Goal: Task Accomplishment & Management: Use online tool/utility

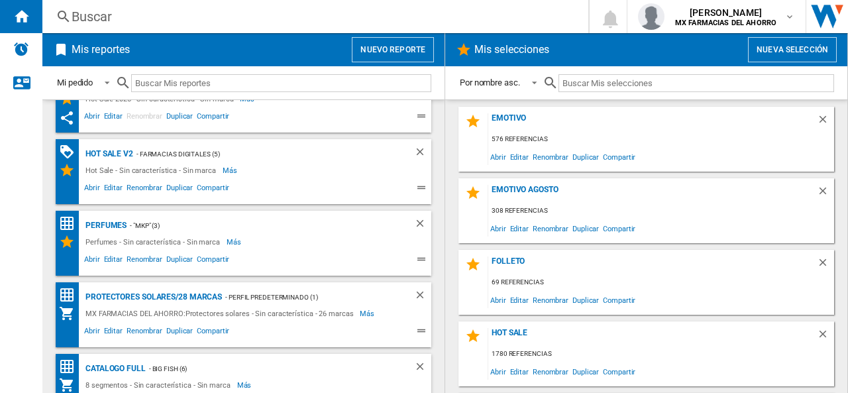
scroll to position [207, 0]
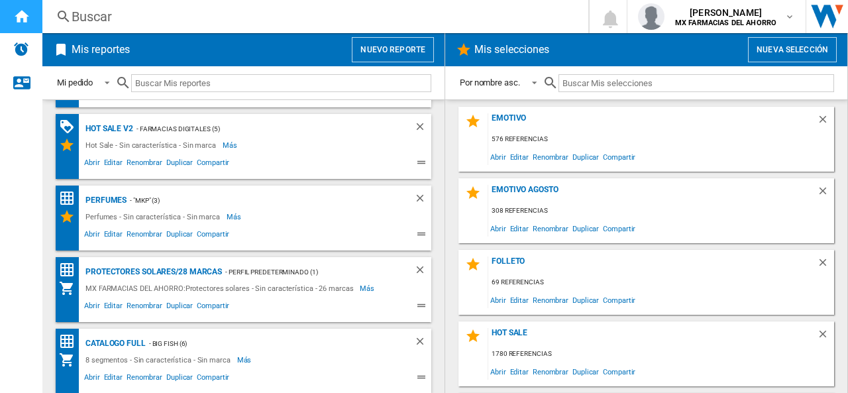
click at [21, 13] on ng-md-icon "Inicio" at bounding box center [21, 16] width 16 height 16
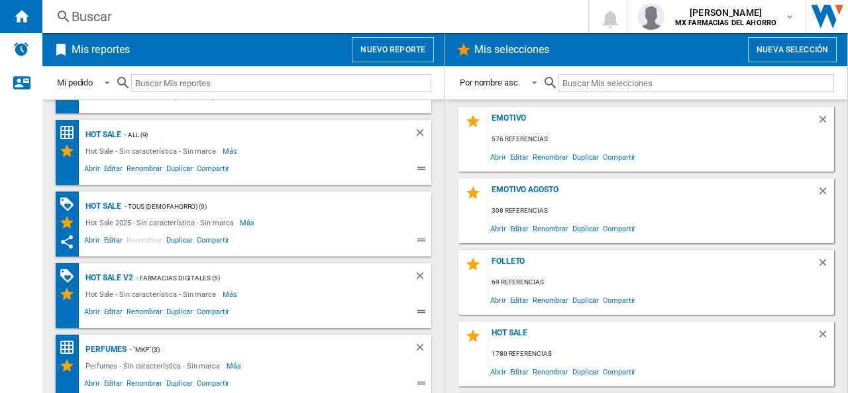
scroll to position [0, 0]
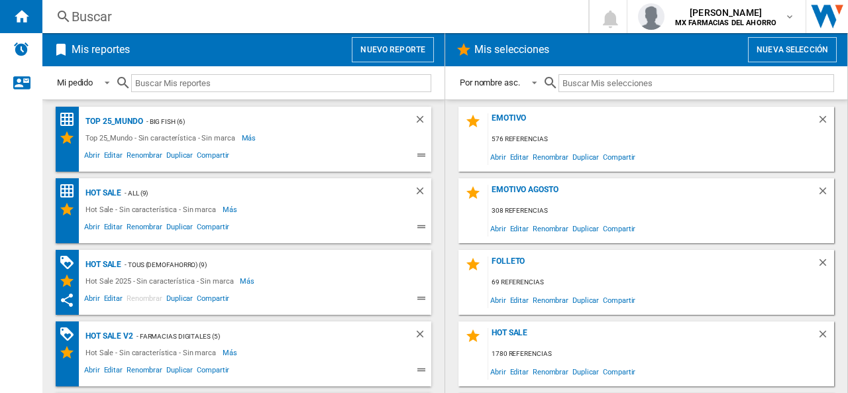
click at [394, 50] on button "Nuevo reporte" at bounding box center [393, 49] width 82 height 25
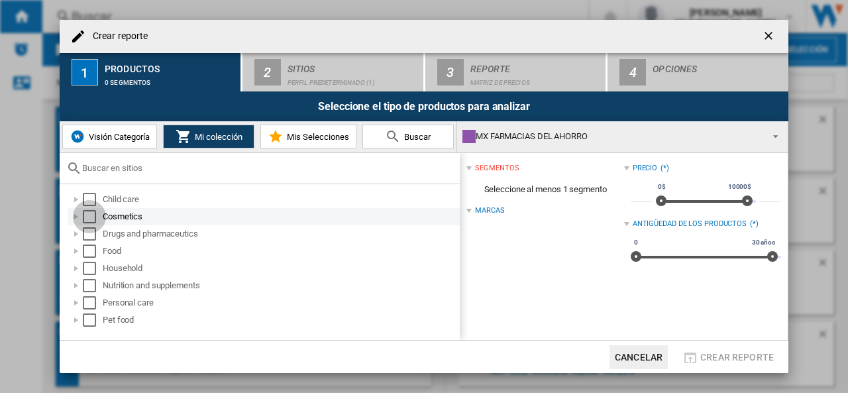
click at [95, 217] on div "Select" at bounding box center [89, 216] width 13 height 13
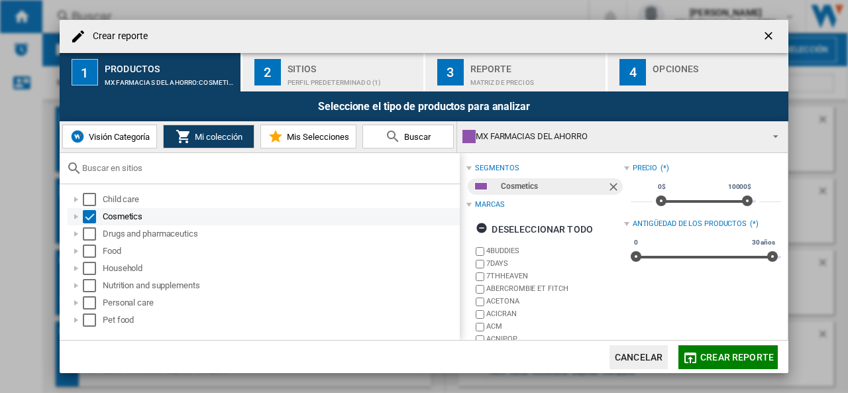
click at [74, 216] on div at bounding box center [76, 216] width 13 height 13
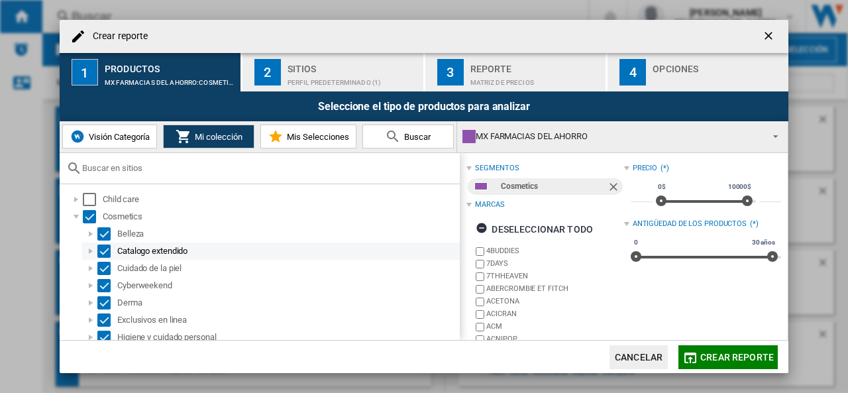
click at [106, 254] on div "Select" at bounding box center [103, 251] width 13 height 13
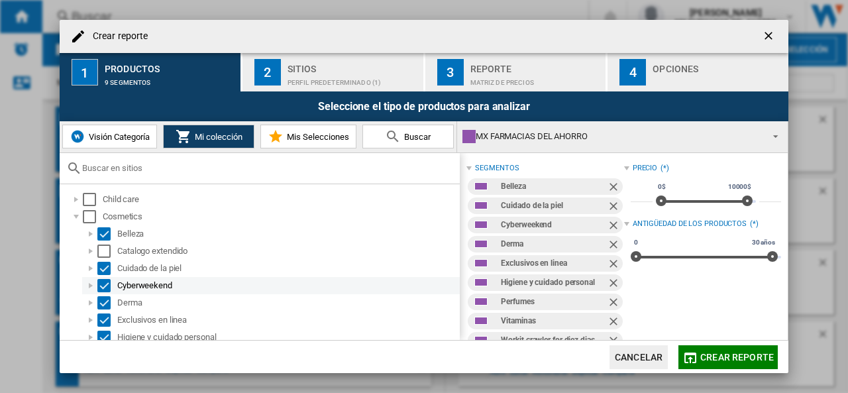
click at [105, 282] on div "Select" at bounding box center [103, 285] width 13 height 13
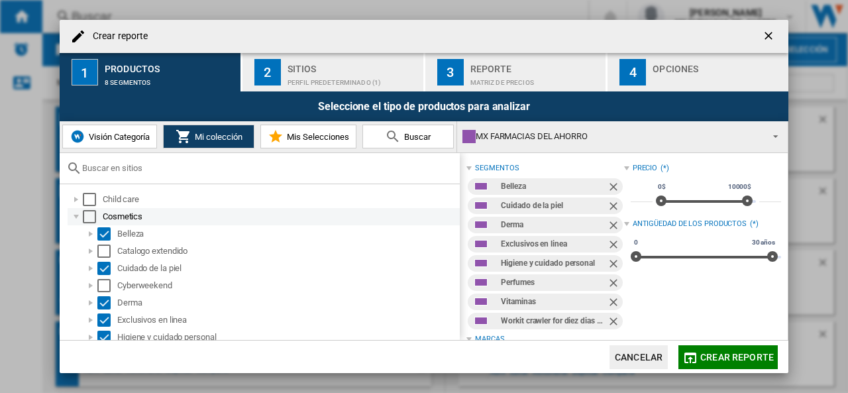
click at [80, 215] on div at bounding box center [76, 216] width 13 height 13
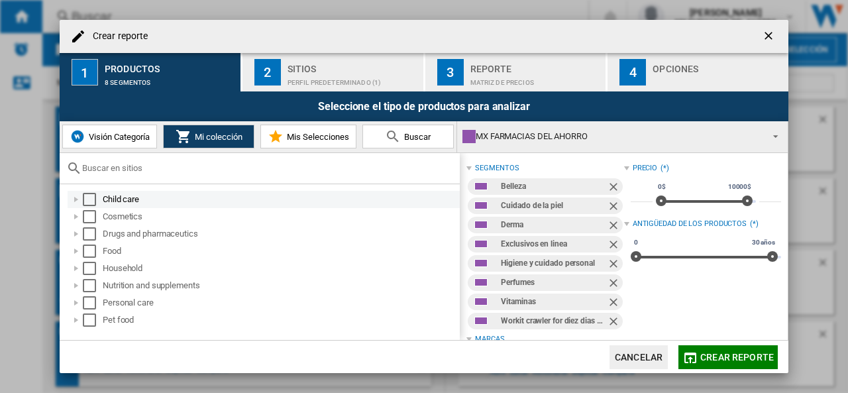
click at [77, 199] on div at bounding box center [76, 199] width 13 height 13
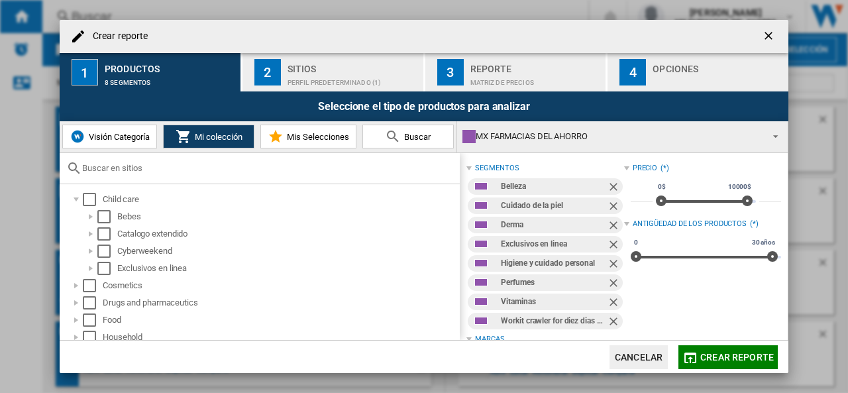
scroll to position [57, 0]
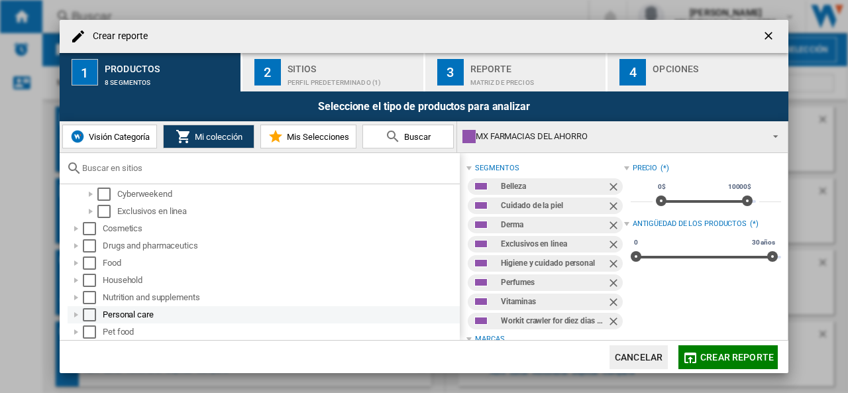
click at [77, 313] on div at bounding box center [76, 314] width 13 height 13
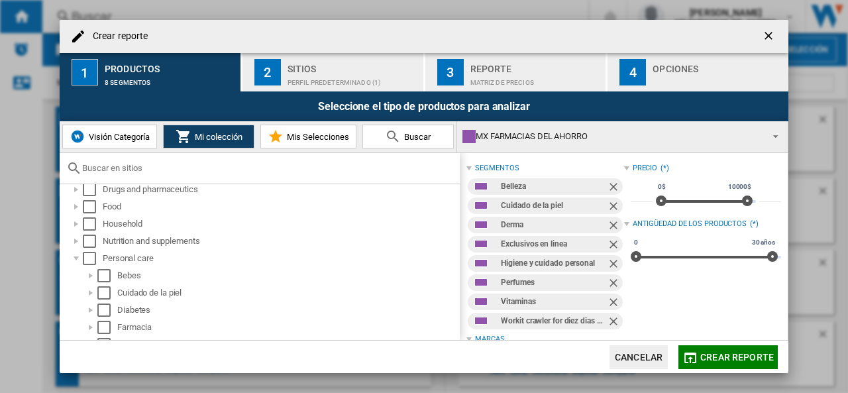
scroll to position [143, 0]
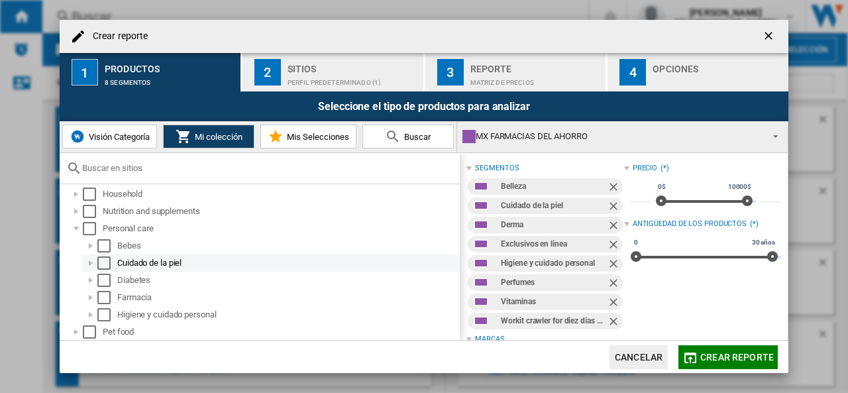
click at [87, 263] on div at bounding box center [90, 262] width 13 height 13
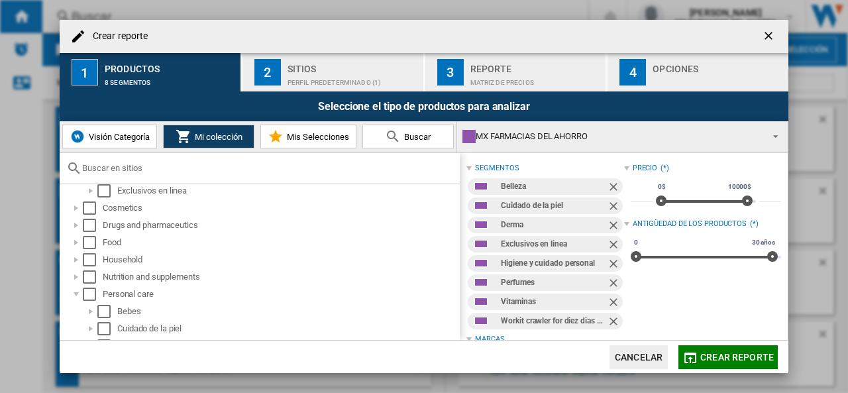
scroll to position [76, 0]
click at [77, 296] on div at bounding box center [76, 296] width 13 height 13
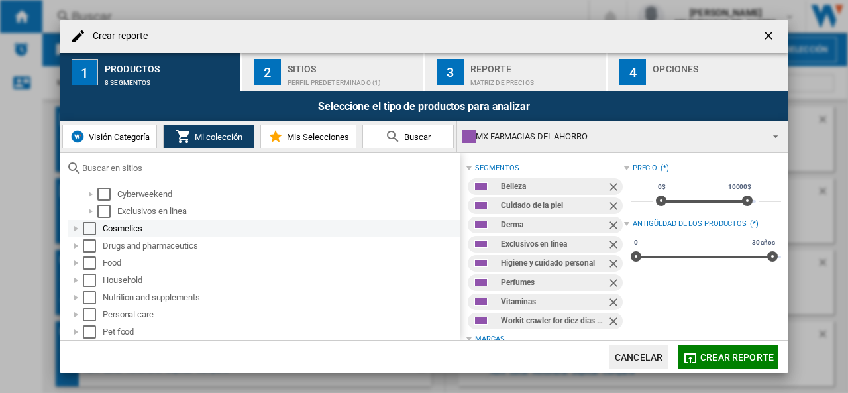
click at [75, 230] on div at bounding box center [76, 228] width 13 height 13
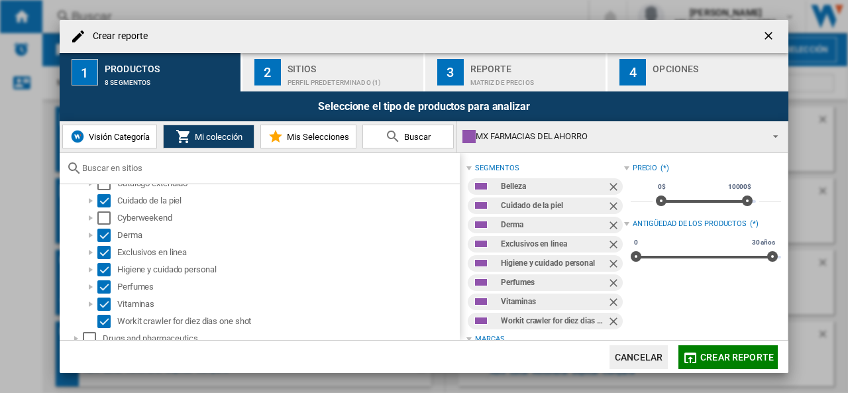
scroll to position [146, 0]
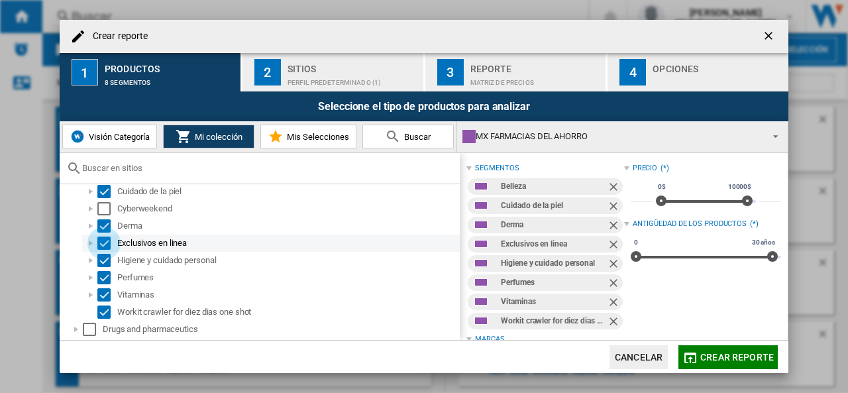
click at [105, 238] on div "Select" at bounding box center [103, 243] width 13 height 13
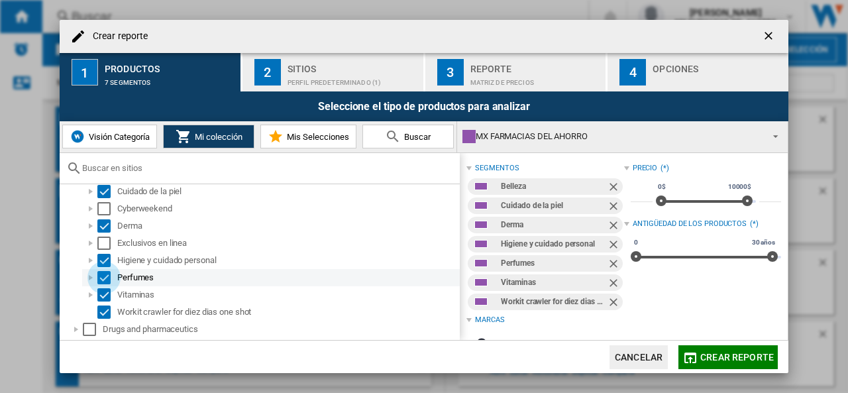
click at [105, 274] on div "Select" at bounding box center [103, 277] width 13 height 13
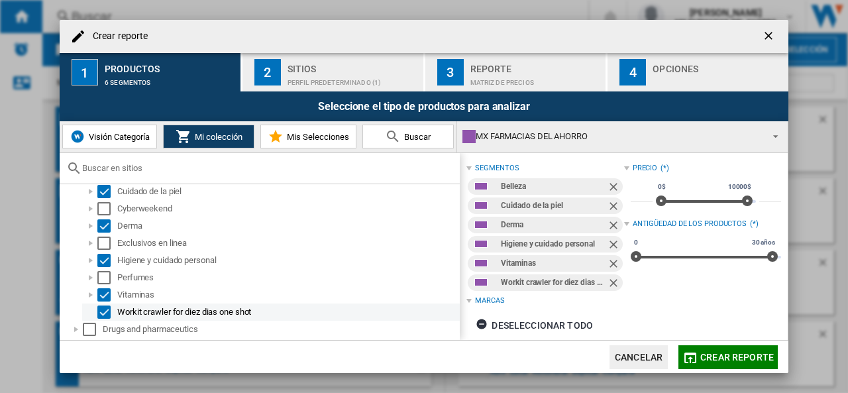
click at [105, 309] on div "Select" at bounding box center [103, 312] width 13 height 13
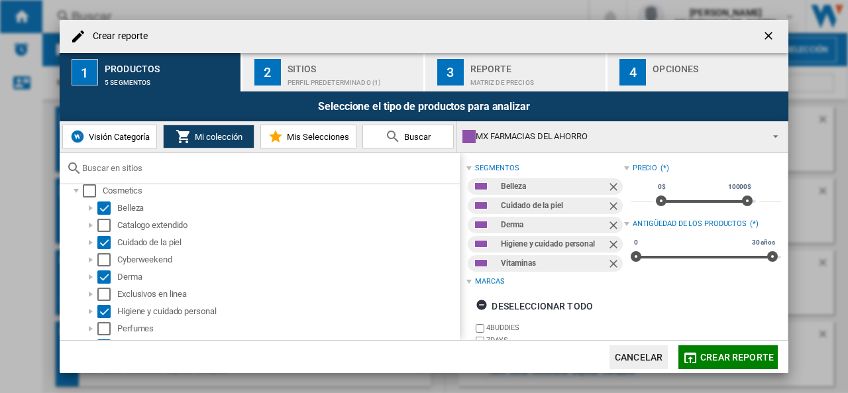
scroll to position [96, 0]
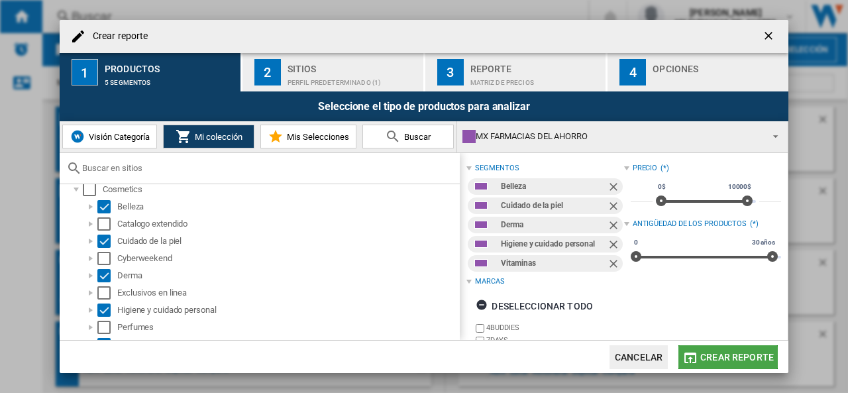
click at [740, 359] on span "Crear reporte" at bounding box center [737, 357] width 74 height 11
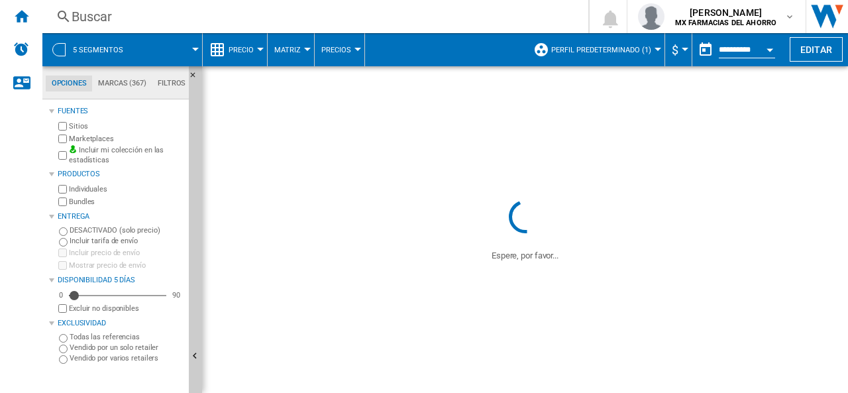
click at [621, 52] on span "Perfil predeterminado (1)" at bounding box center [601, 50] width 100 height 9
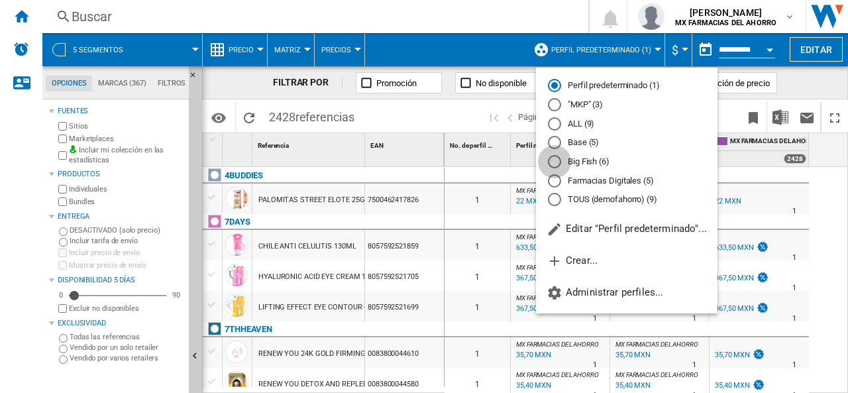
click at [554, 163] on div "Big Fish (6)" at bounding box center [554, 161] width 13 height 13
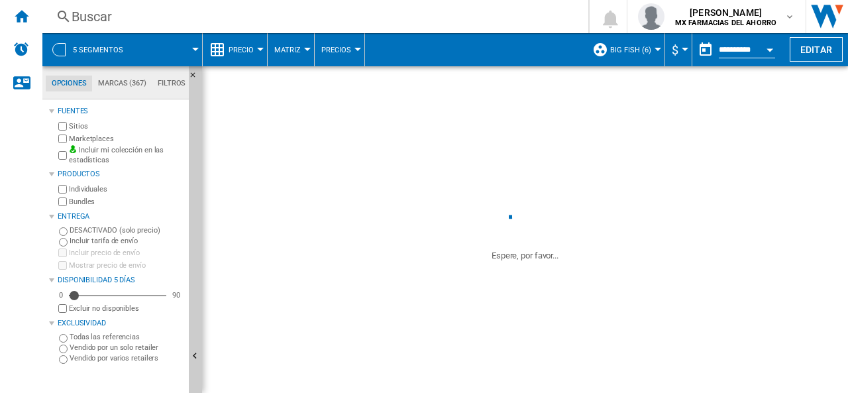
click at [240, 40] on button "Precio" at bounding box center [245, 49] width 32 height 33
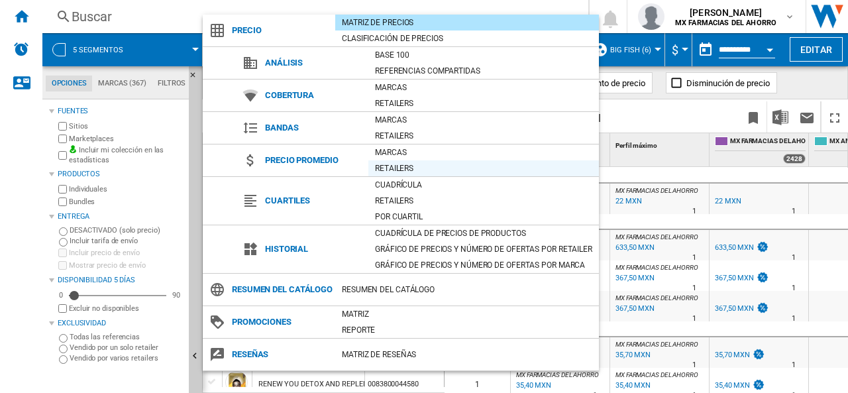
click at [407, 163] on div "Retailers" at bounding box center [483, 168] width 231 height 13
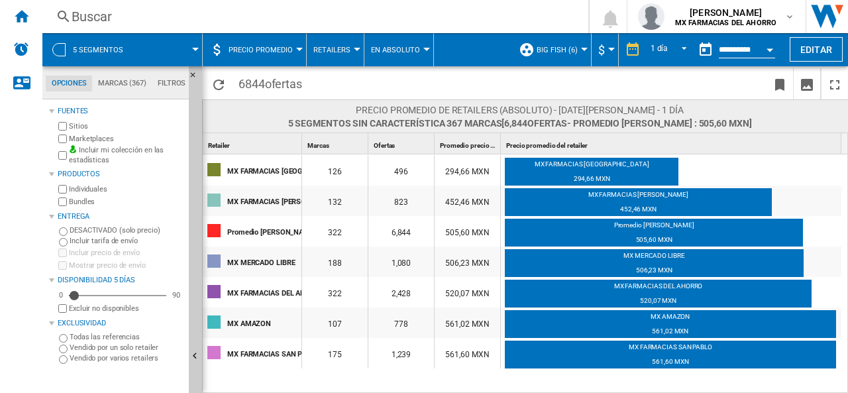
click at [269, 46] on span "Precio promedio" at bounding box center [261, 50] width 64 height 9
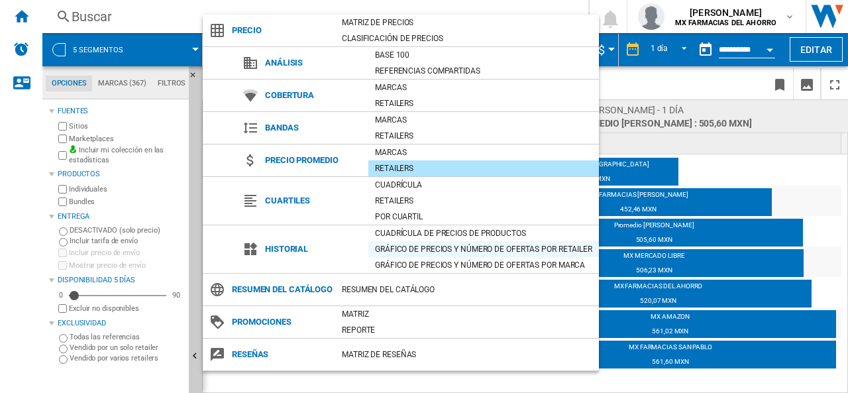
click at [425, 249] on div "Gráfico de precios y número de ofertas por retailer" at bounding box center [483, 249] width 231 height 13
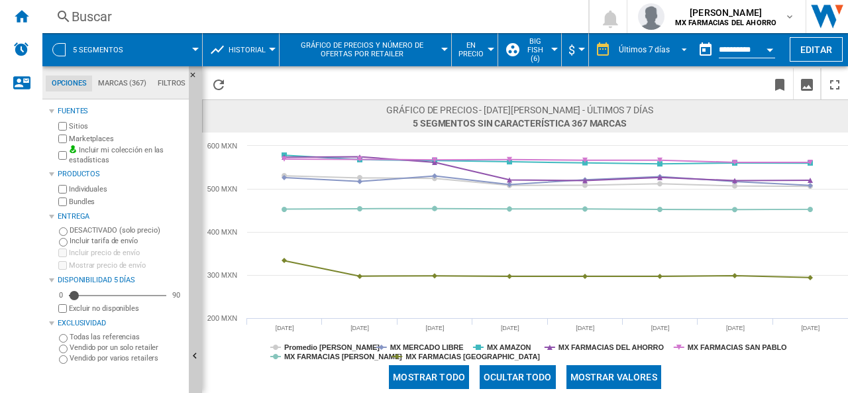
click at [632, 52] on div "Últimos 7 días" at bounding box center [644, 49] width 51 height 9
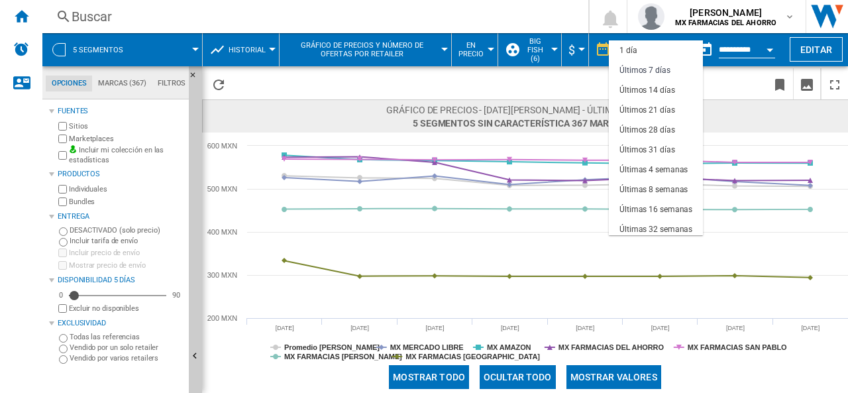
scroll to position [20, 0]
click at [673, 192] on div "Últimas 16 semanas" at bounding box center [656, 189] width 73 height 11
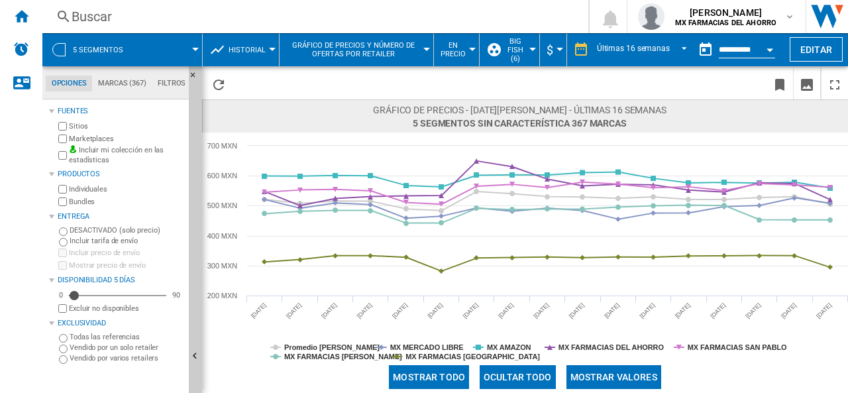
click at [252, 46] on span "Historial" at bounding box center [247, 50] width 37 height 9
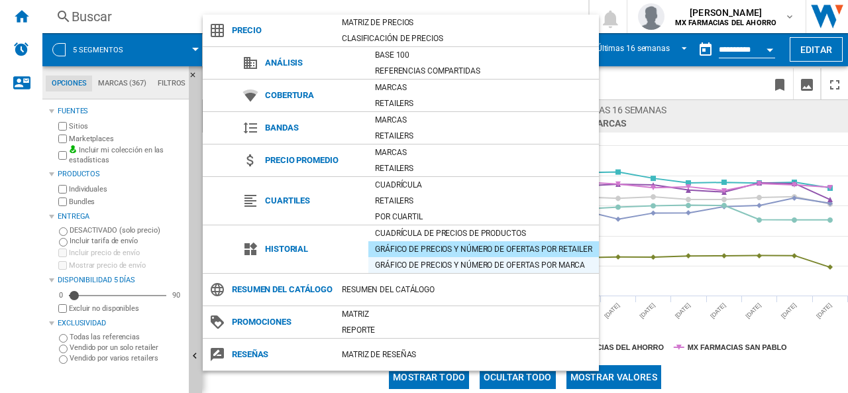
click at [441, 263] on div "Gráfico de precios y número de ofertas por marca" at bounding box center [483, 264] width 231 height 13
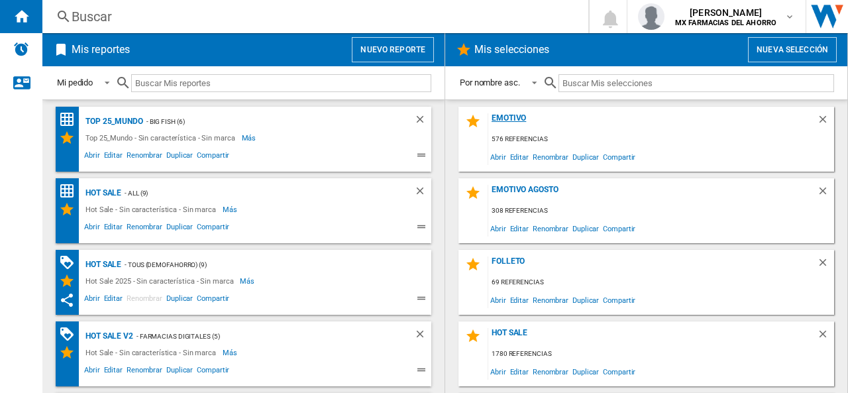
click at [513, 115] on div "Emotivo" at bounding box center [652, 122] width 329 height 18
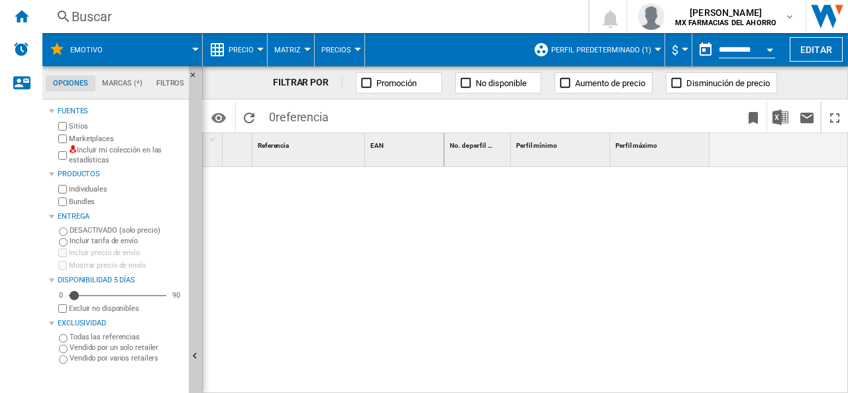
click at [333, 51] on span "Precios" at bounding box center [336, 50] width 30 height 9
click at [60, 154] on md-backdrop at bounding box center [424, 196] width 848 height 393
click at [355, 48] on div at bounding box center [358, 49] width 7 height 3
click at [292, 48] on span "Matriz" at bounding box center [287, 50] width 27 height 9
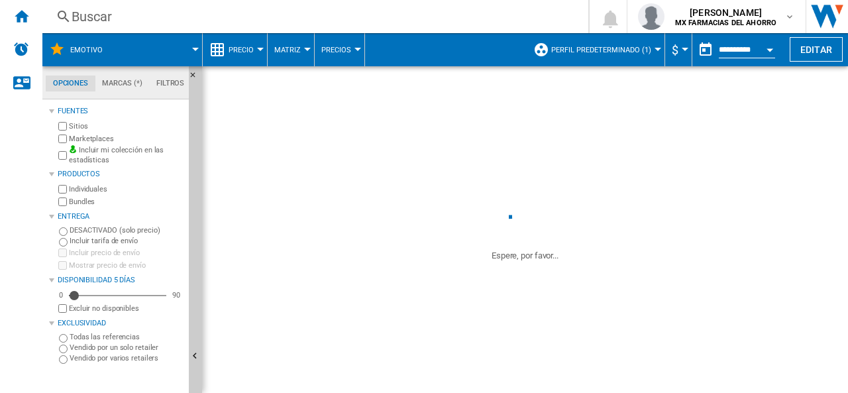
click at [253, 50] on span "Precio" at bounding box center [241, 50] width 25 height 9
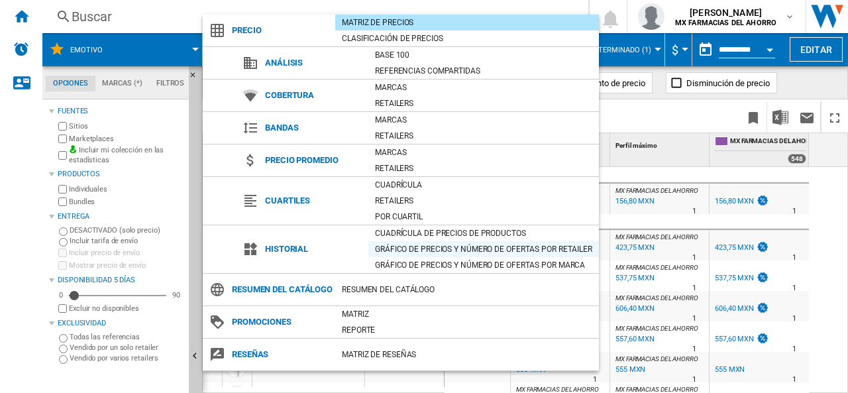
click at [427, 253] on div "Gráfico de precios y número de ofertas por retailer" at bounding box center [483, 249] width 231 height 13
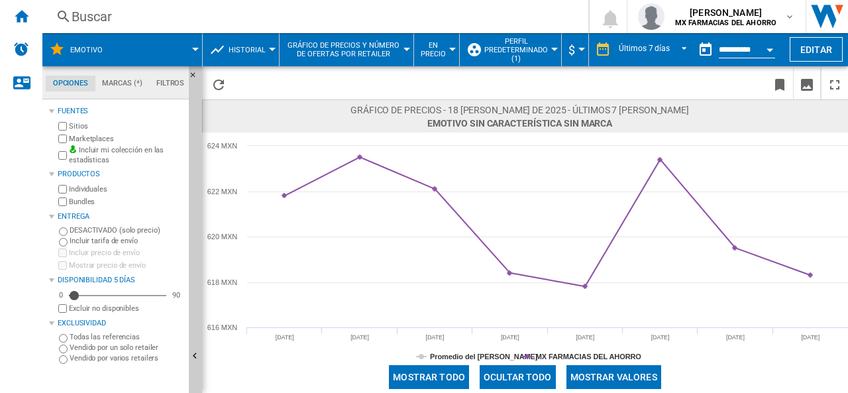
click at [531, 54] on span "Perfil predeterminado (1)" at bounding box center [516, 50] width 64 height 26
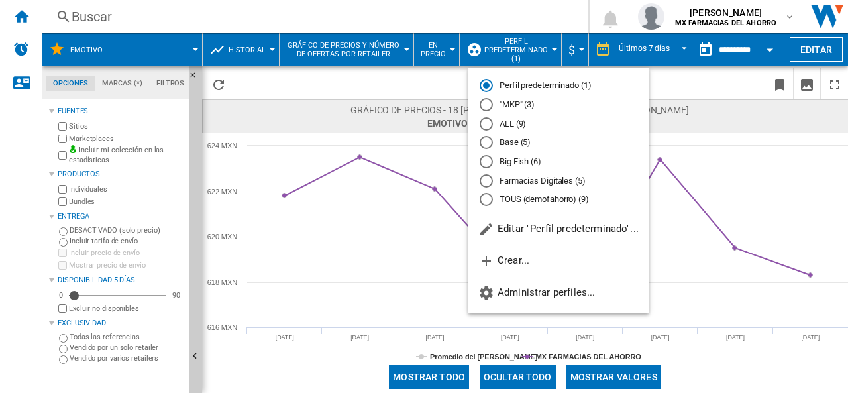
click at [510, 162] on md-radio-button "Big Fish (6)" at bounding box center [559, 162] width 158 height 13
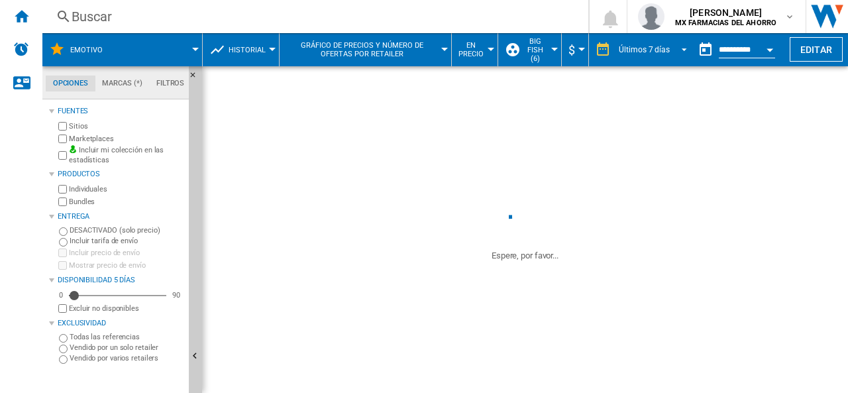
click at [645, 50] on div "Últimos 7 días" at bounding box center [644, 49] width 51 height 9
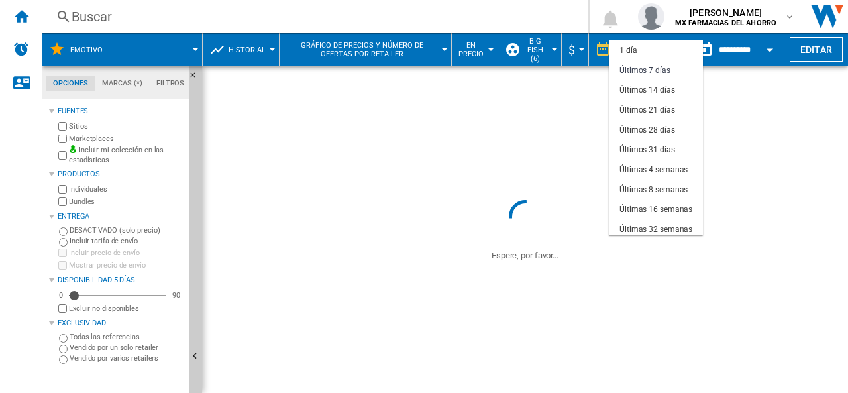
scroll to position [20, 0]
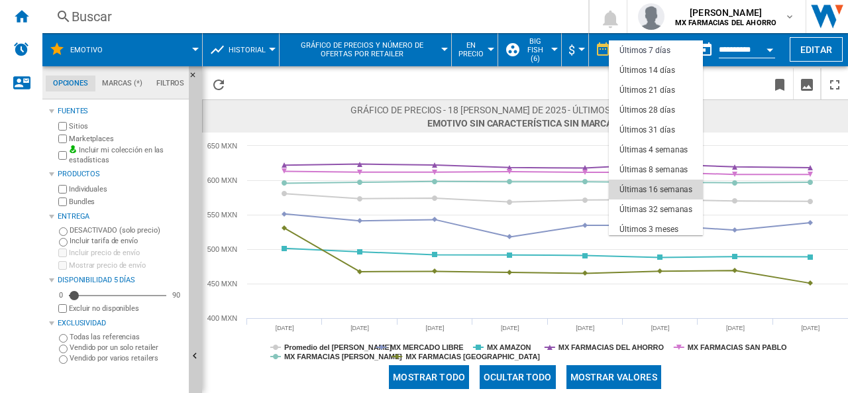
click at [650, 194] on div "Últimas 16 semanas" at bounding box center [656, 189] width 73 height 11
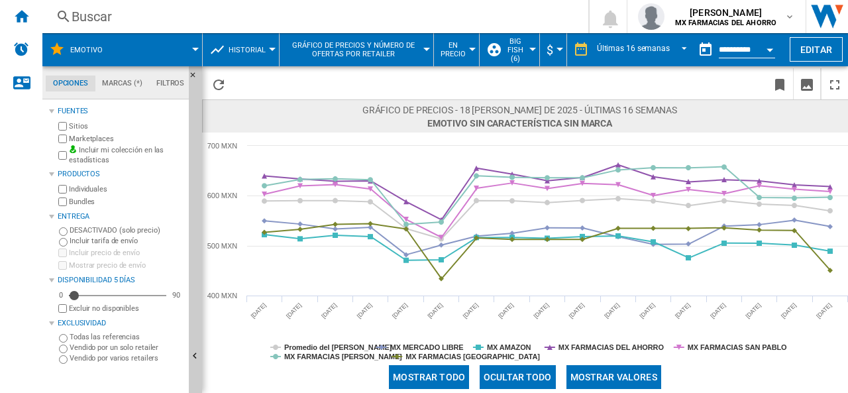
click at [519, 50] on span "Big Fish (6)" at bounding box center [515, 50] width 22 height 26
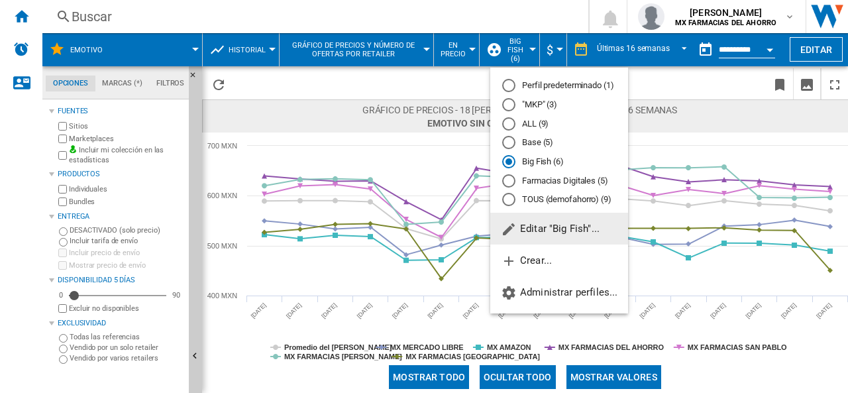
click at [508, 103] on div at bounding box center [508, 104] width 13 height 13
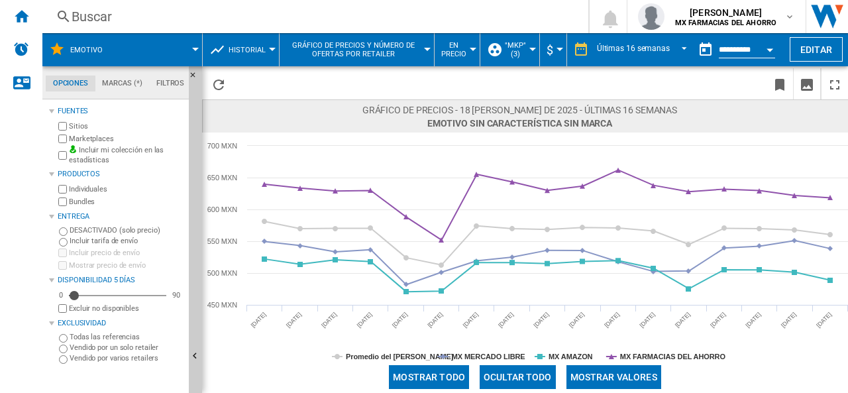
click at [473, 50] on button "En precio" at bounding box center [457, 49] width 32 height 33
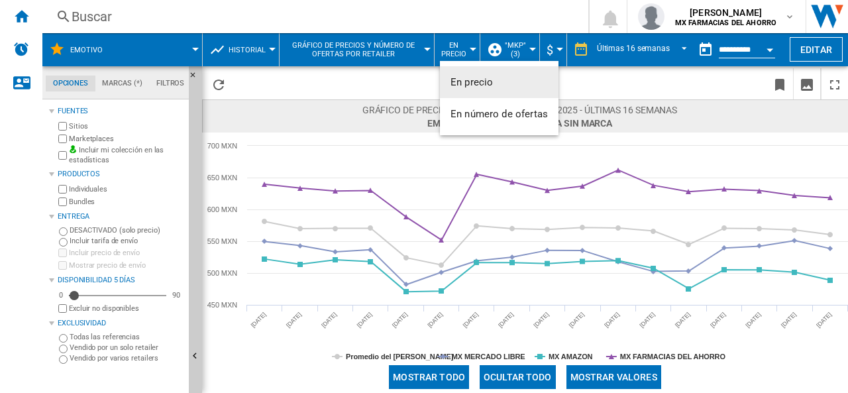
click at [530, 49] on md-backdrop at bounding box center [424, 196] width 848 height 393
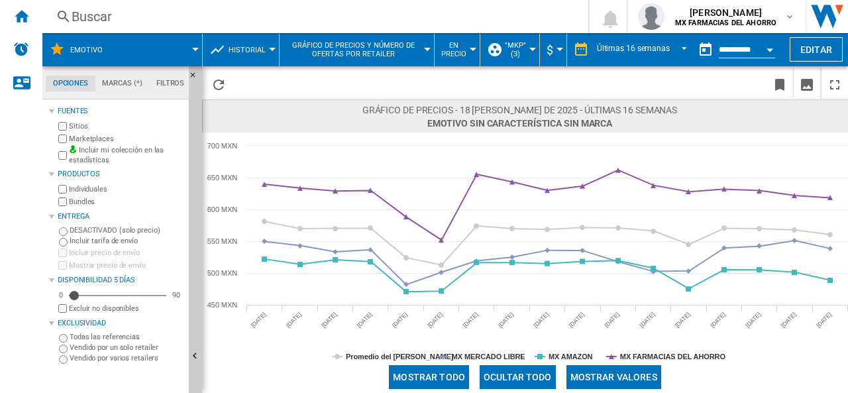
click at [530, 49] on button ""MKP" (3)" at bounding box center [519, 49] width 28 height 33
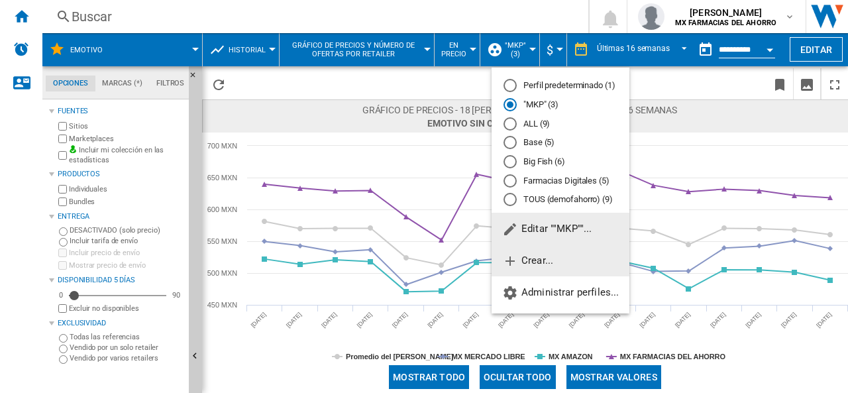
click at [537, 261] on span "Crear..." at bounding box center [527, 260] width 51 height 12
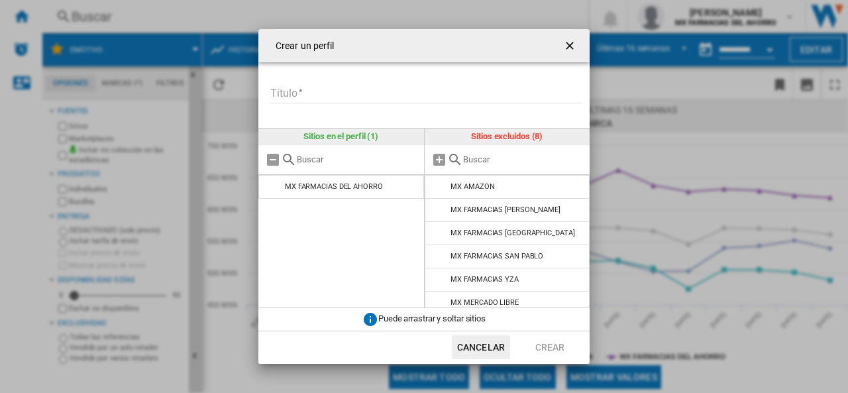
click at [447, 87] on input "Título" at bounding box center [426, 93] width 313 height 20
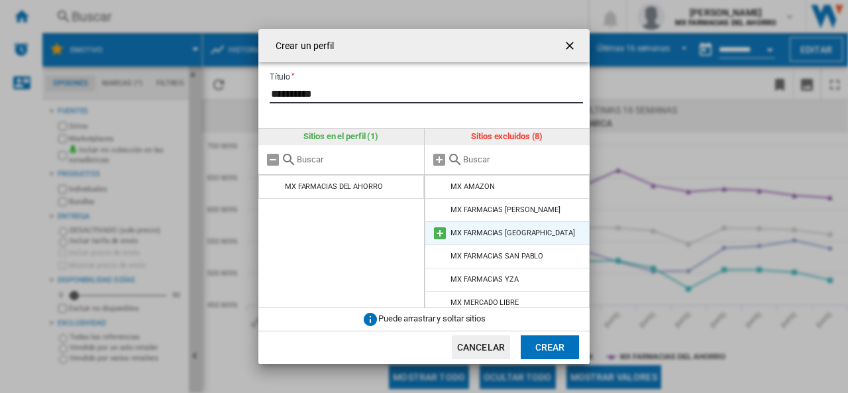
type input "**********"
click at [439, 233] on md-icon at bounding box center [440, 233] width 16 height 16
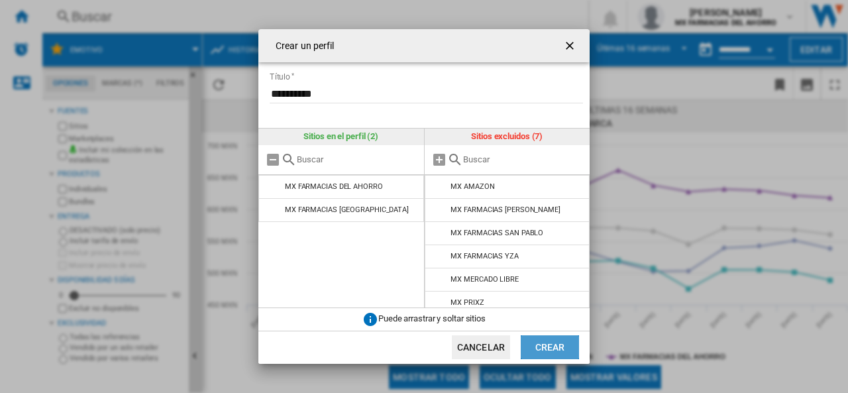
click at [548, 345] on button "Crear" at bounding box center [550, 347] width 58 height 24
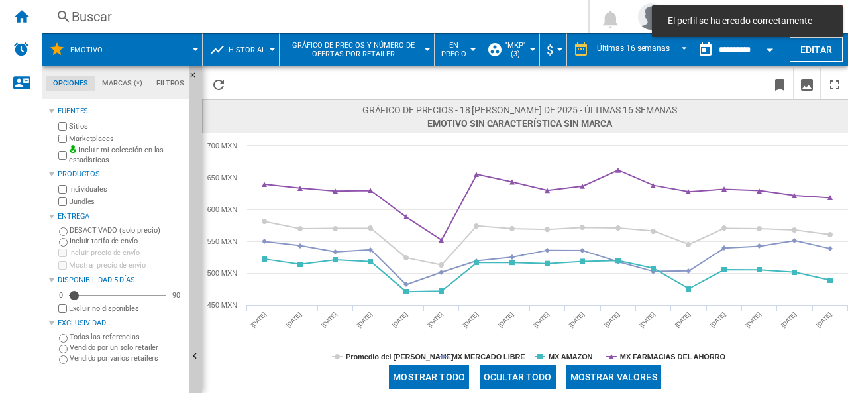
click at [521, 50] on span ""MKP" (3)" at bounding box center [515, 49] width 21 height 17
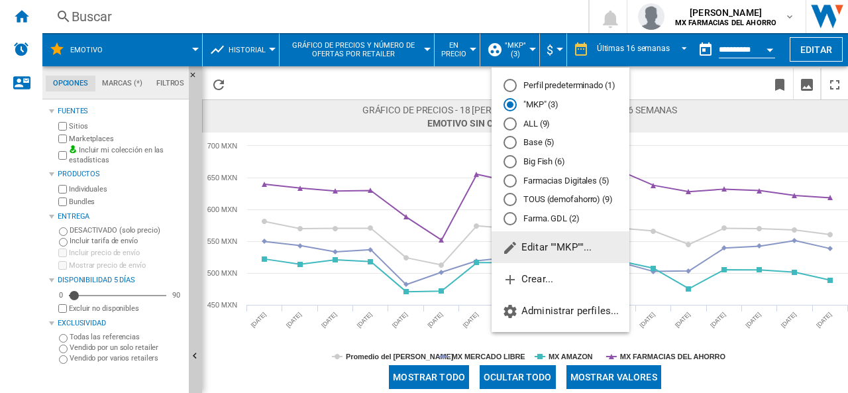
click at [509, 216] on div "Farma. GDL (2)" at bounding box center [510, 218] width 13 height 13
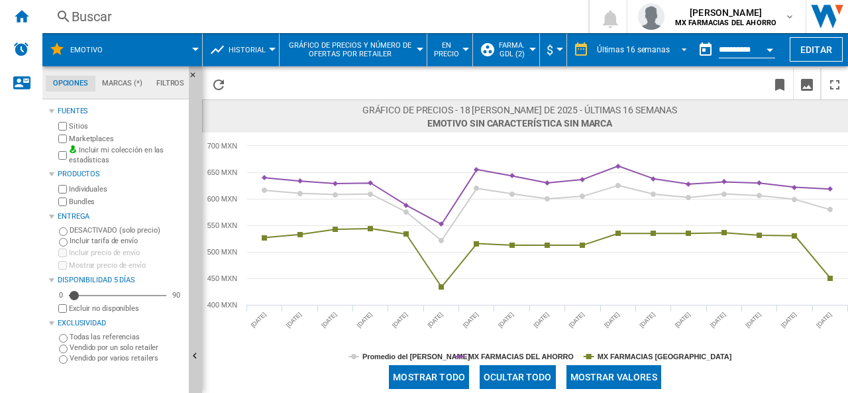
click at [649, 53] on div "Últimas 16 semanas" at bounding box center [633, 49] width 73 height 9
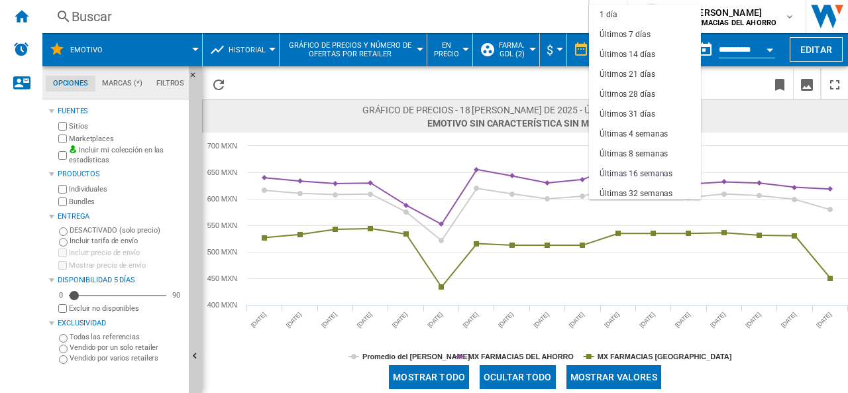
scroll to position [83, 0]
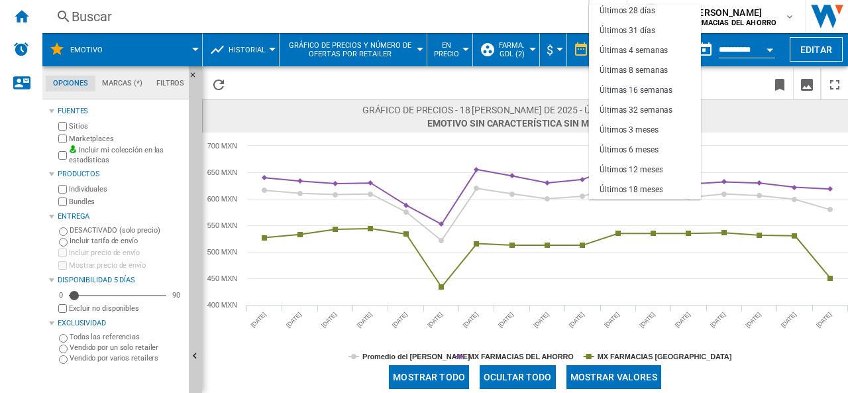
click at [489, 80] on md-backdrop at bounding box center [424, 196] width 848 height 393
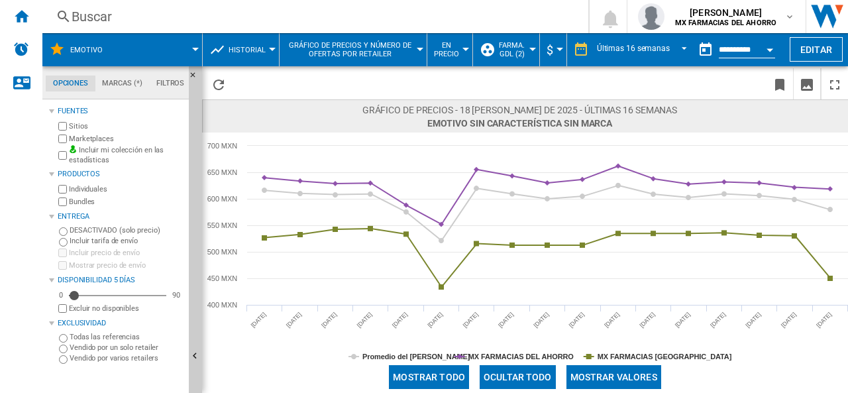
click at [730, 48] on input "**********" at bounding box center [747, 52] width 56 height 12
click at [767, 50] on div "Open calendar" at bounding box center [770, 49] width 7 height 3
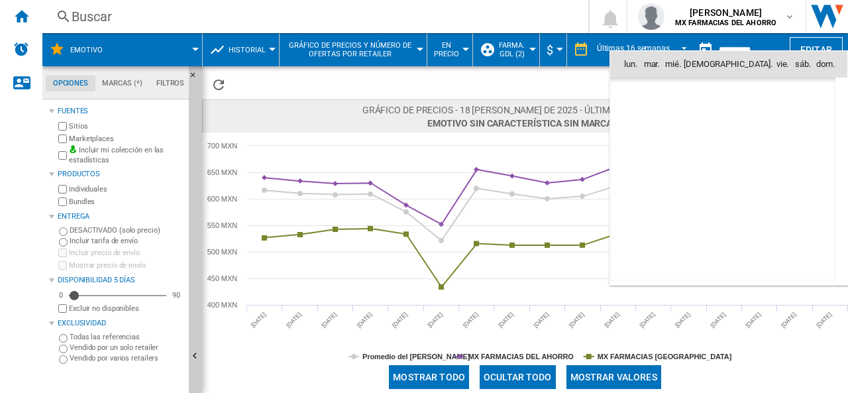
scroll to position [6322, 0]
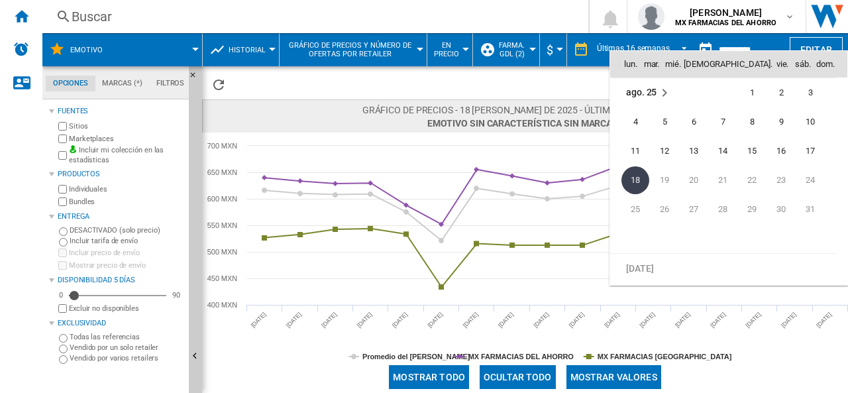
click at [745, 40] on div at bounding box center [424, 196] width 848 height 393
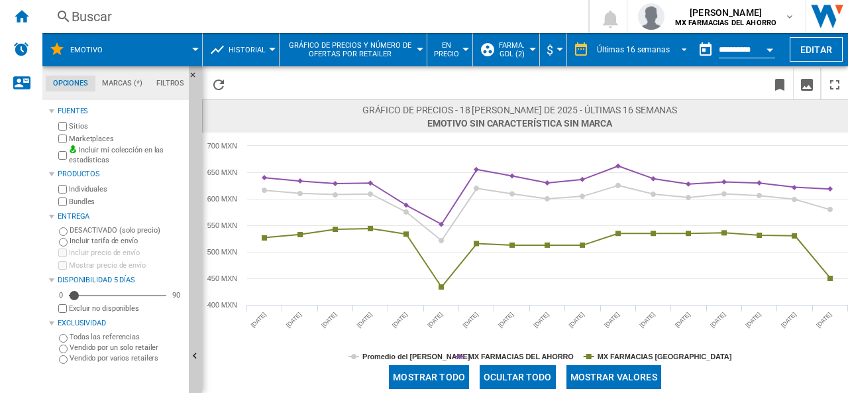
click at [685, 50] on span "REPORTS.WIZARD.STEPS.REPORT.STEPS.REPORT_OPTIONS.PERIOD: Últimas 16 semanas" at bounding box center [681, 48] width 16 height 12
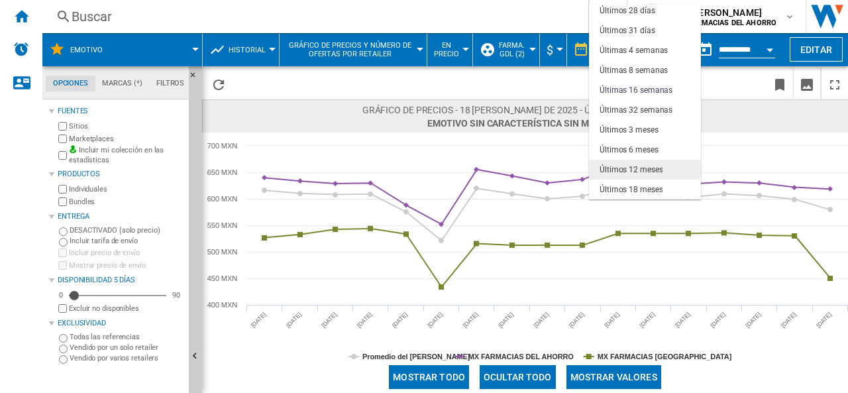
click at [649, 170] on div "Últimos 12 meses" at bounding box center [631, 169] width 63 height 11
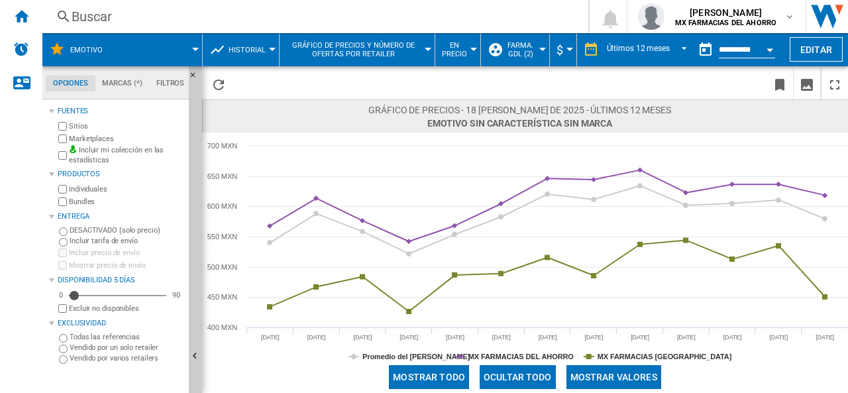
click at [535, 48] on span "Farma. GDL (2)" at bounding box center [521, 49] width 30 height 17
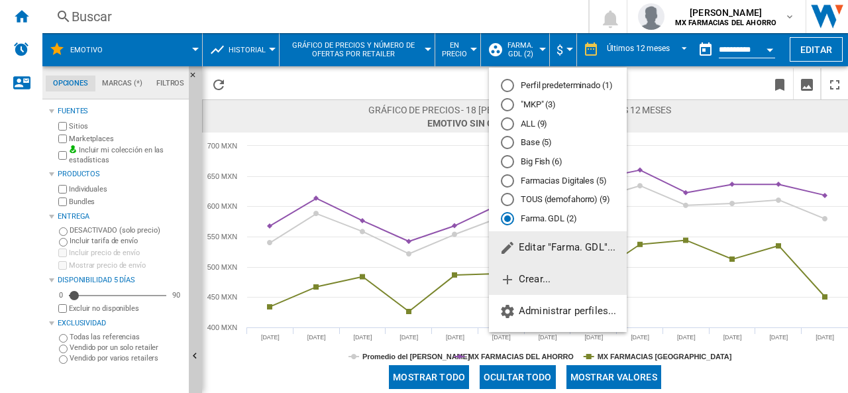
click at [529, 282] on span "Crear..." at bounding box center [525, 279] width 51 height 12
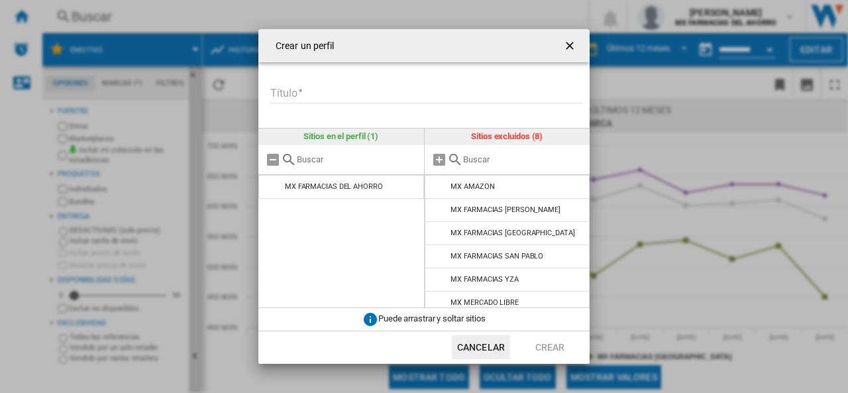
click at [373, 92] on input "Título" at bounding box center [426, 93] width 313 height 20
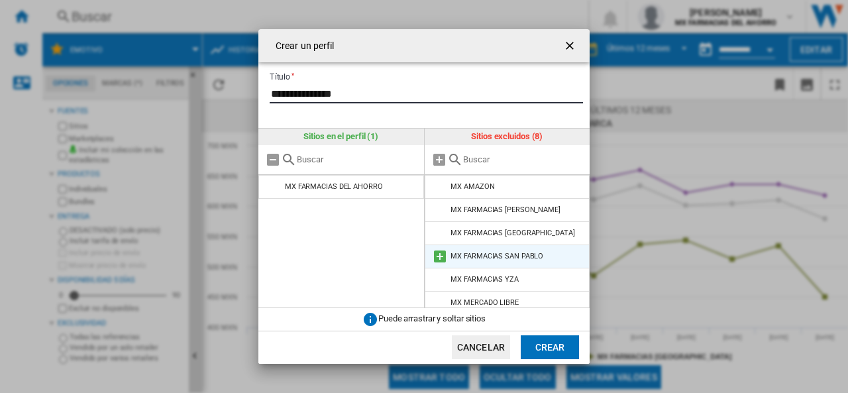
type input "**********"
click at [441, 255] on md-icon "Crear un ..." at bounding box center [440, 257] width 16 height 16
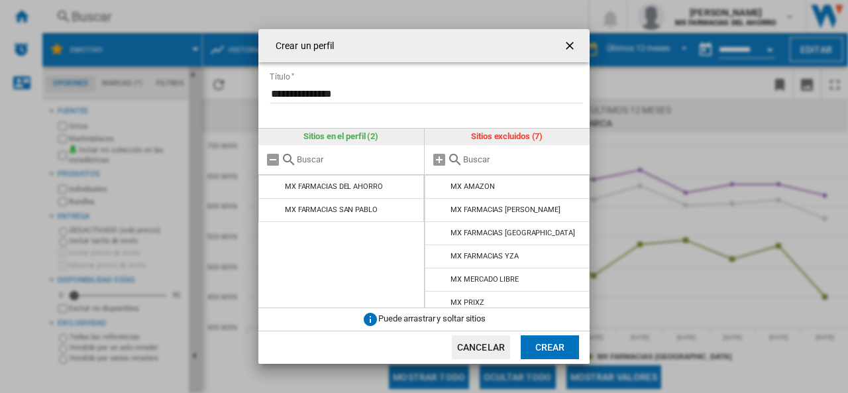
click at [546, 344] on button "Crear" at bounding box center [550, 347] width 58 height 24
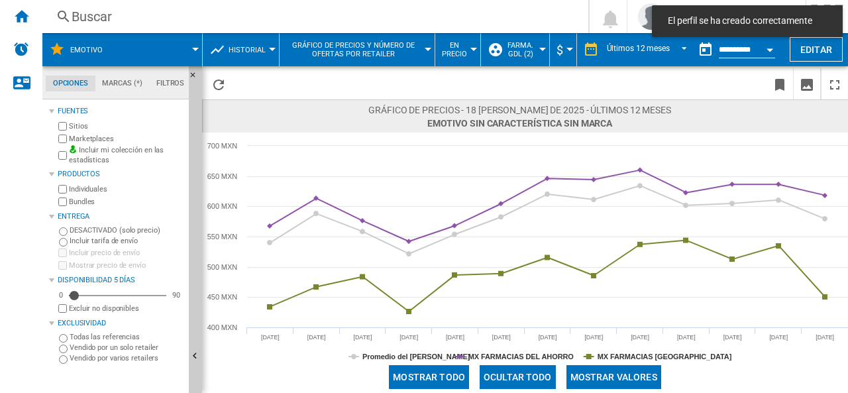
click at [538, 48] on button "Farma. GDL (2)" at bounding box center [524, 49] width 37 height 33
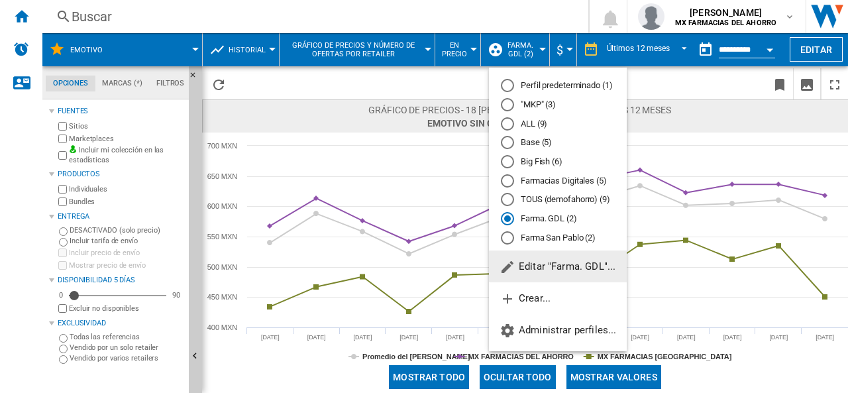
click at [510, 237] on div "Farma San Pablo (2)" at bounding box center [507, 237] width 13 height 13
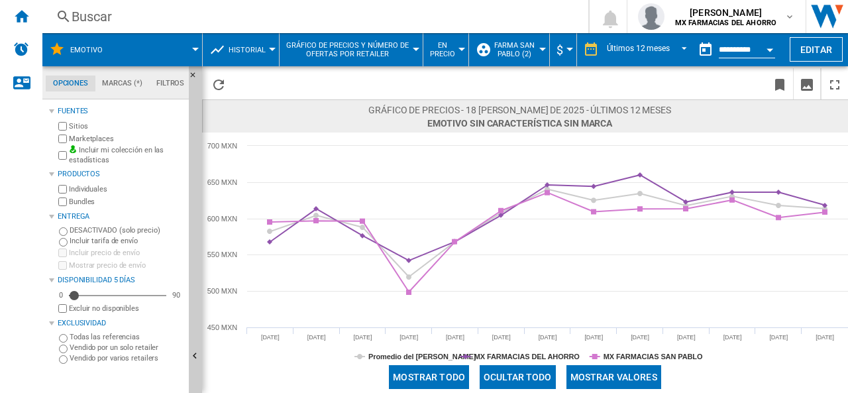
click at [195, 48] on div at bounding box center [195, 49] width 7 height 3
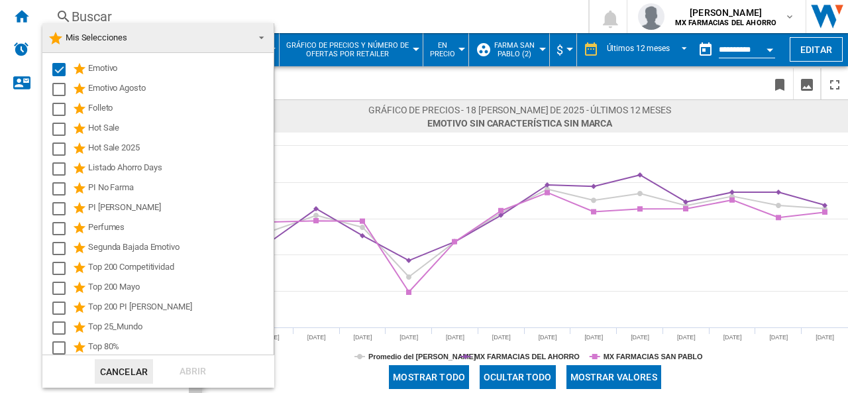
click at [256, 39] on span at bounding box center [258, 36] width 16 height 19
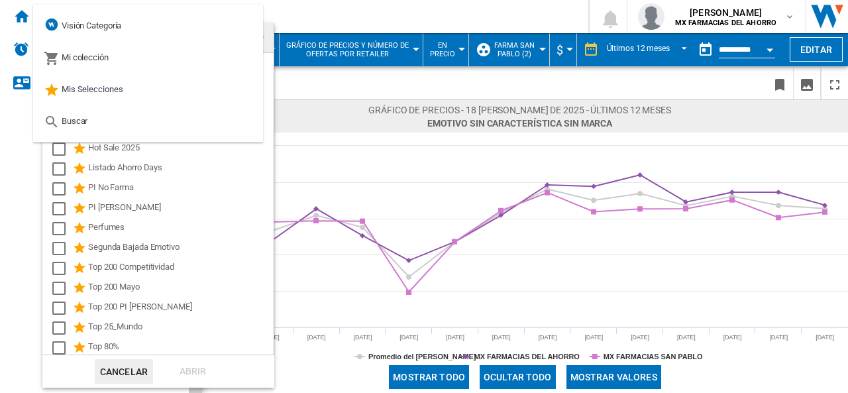
click at [302, 82] on md-backdrop at bounding box center [424, 196] width 848 height 393
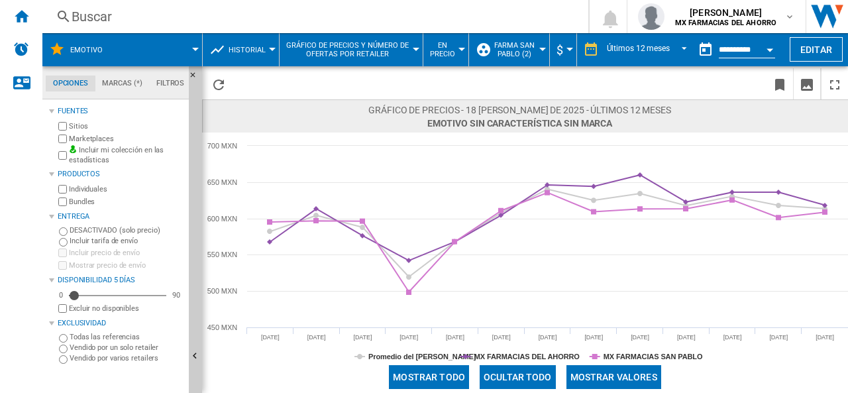
click at [199, 48] on md-menu "Emotivo" at bounding box center [122, 49] width 160 height 33
click at [194, 50] on div at bounding box center [195, 49] width 7 height 3
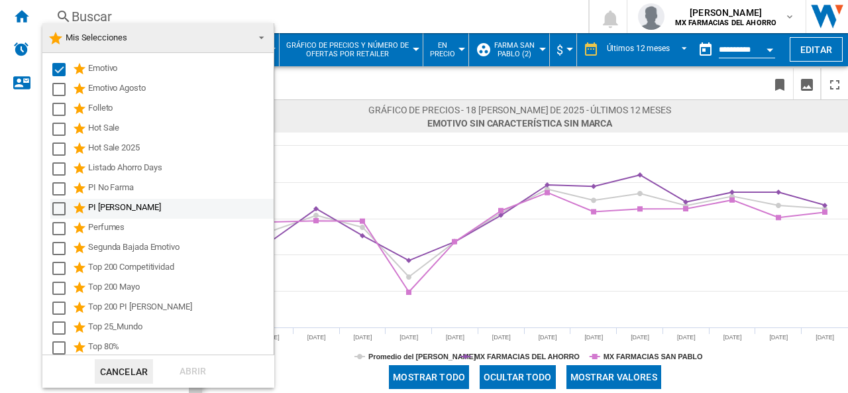
click at [61, 209] on div "Select" at bounding box center [58, 208] width 13 height 13
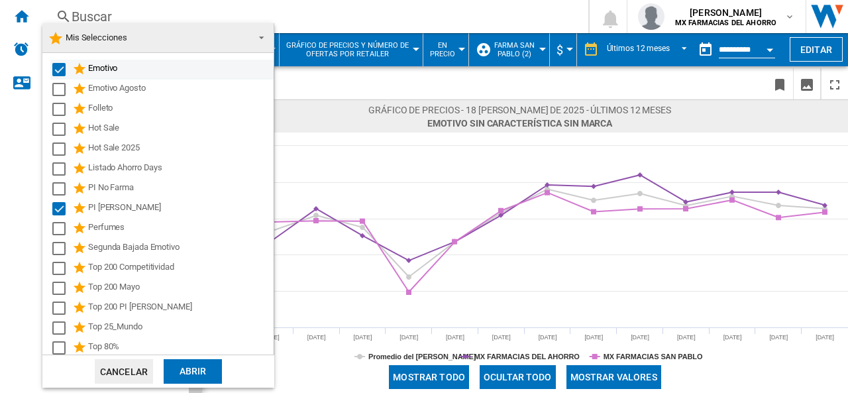
click at [56, 68] on div "Select" at bounding box center [58, 69] width 13 height 13
click at [201, 368] on div "Abrir" at bounding box center [193, 371] width 58 height 25
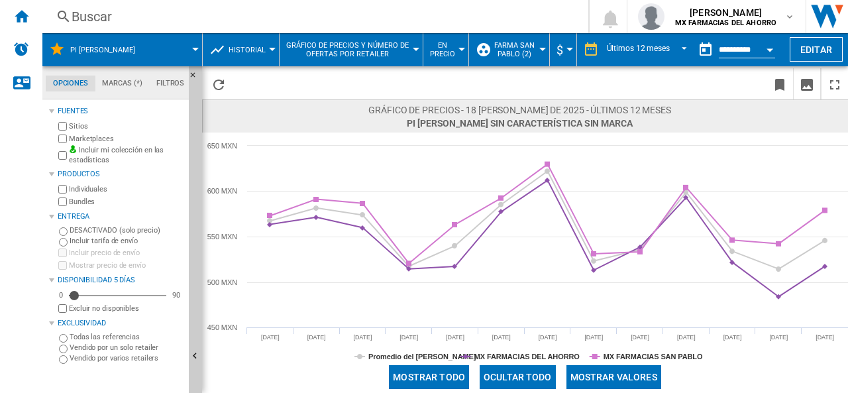
click at [541, 49] on div at bounding box center [542, 49] width 7 height 3
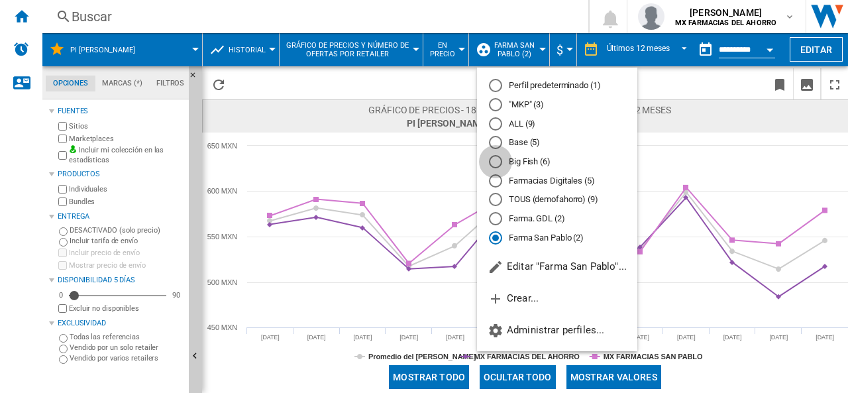
click at [496, 160] on div "Big Fish (6)" at bounding box center [495, 161] width 13 height 13
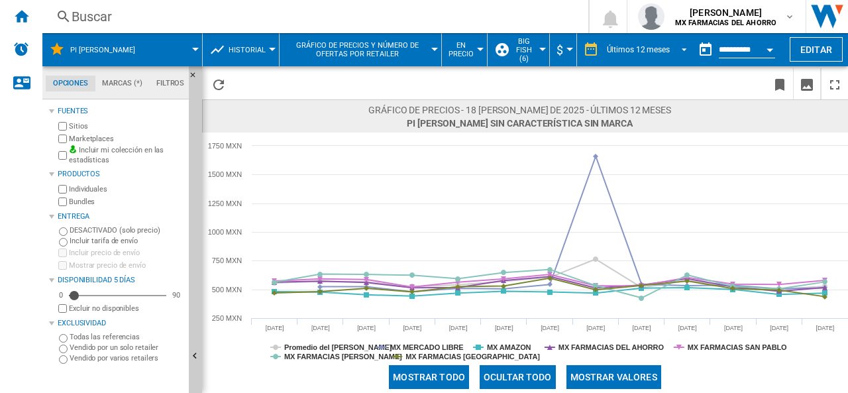
click at [656, 45] on div "Últimos 12 meses" at bounding box center [638, 49] width 63 height 9
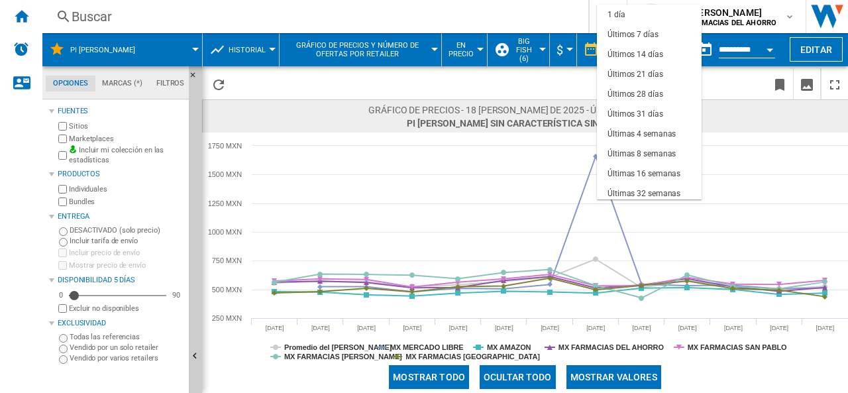
scroll to position [83, 0]
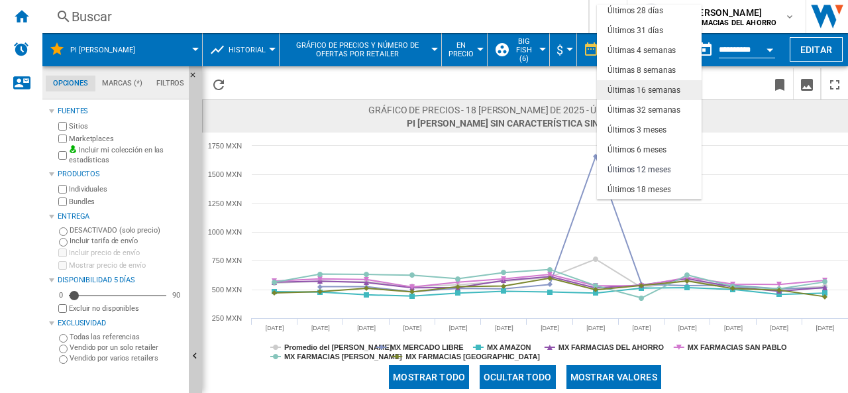
click at [661, 93] on div "Últimas 16 semanas" at bounding box center [644, 90] width 73 height 11
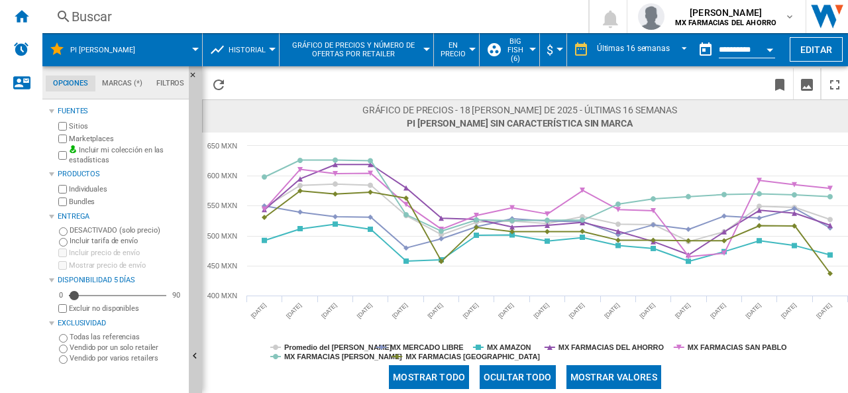
click at [195, 51] on md-menu "PI Solares" at bounding box center [122, 49] width 160 height 33
click at [91, 50] on span "PI Solares" at bounding box center [102, 50] width 65 height 9
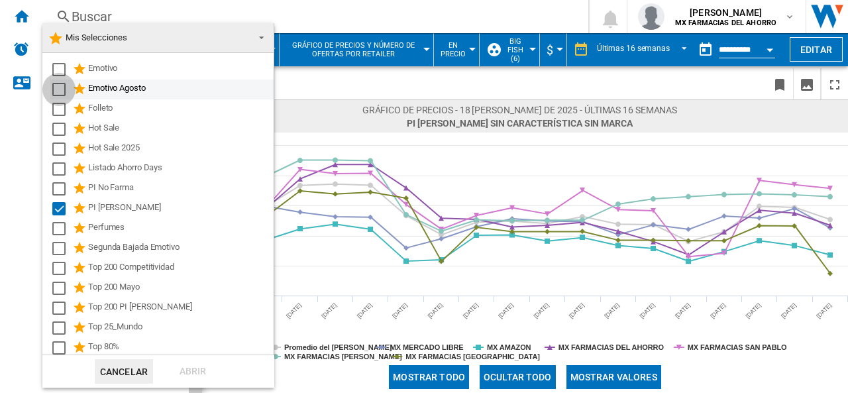
click at [61, 88] on div "Select" at bounding box center [58, 89] width 13 height 13
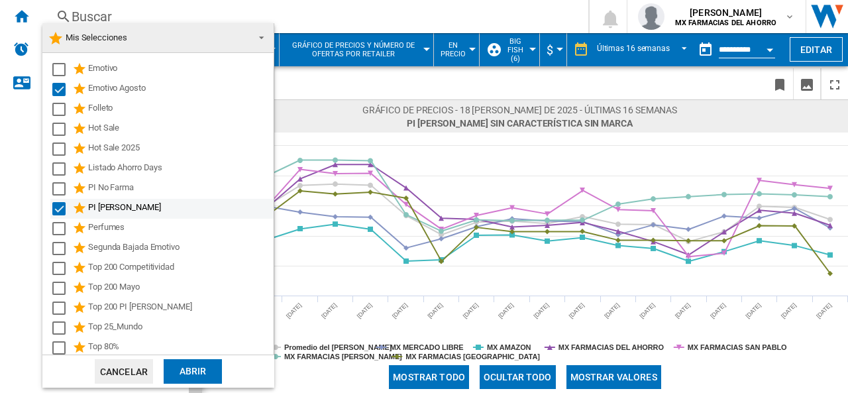
click at [58, 213] on div "Select" at bounding box center [58, 208] width 13 height 13
click at [200, 370] on div "Abrir" at bounding box center [193, 371] width 58 height 25
